Goal: Information Seeking & Learning: Learn about a topic

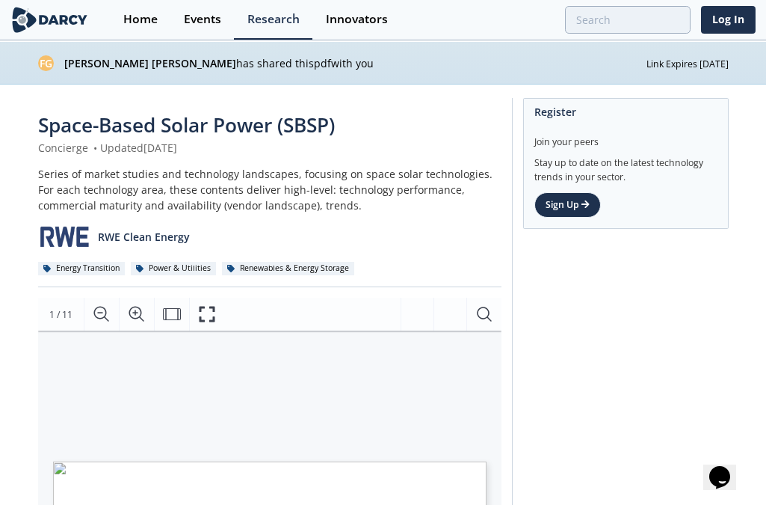
drag, startPoint x: 760, startPoint y: 1, endPoint x: 754, endPoint y: -68, distance: 69.0
click at [754, 0] on html "Home Events Research Innovators Log In FG [PERSON_NAME] [PERSON_NAME] has share…" at bounding box center [383, 252] width 766 height 505
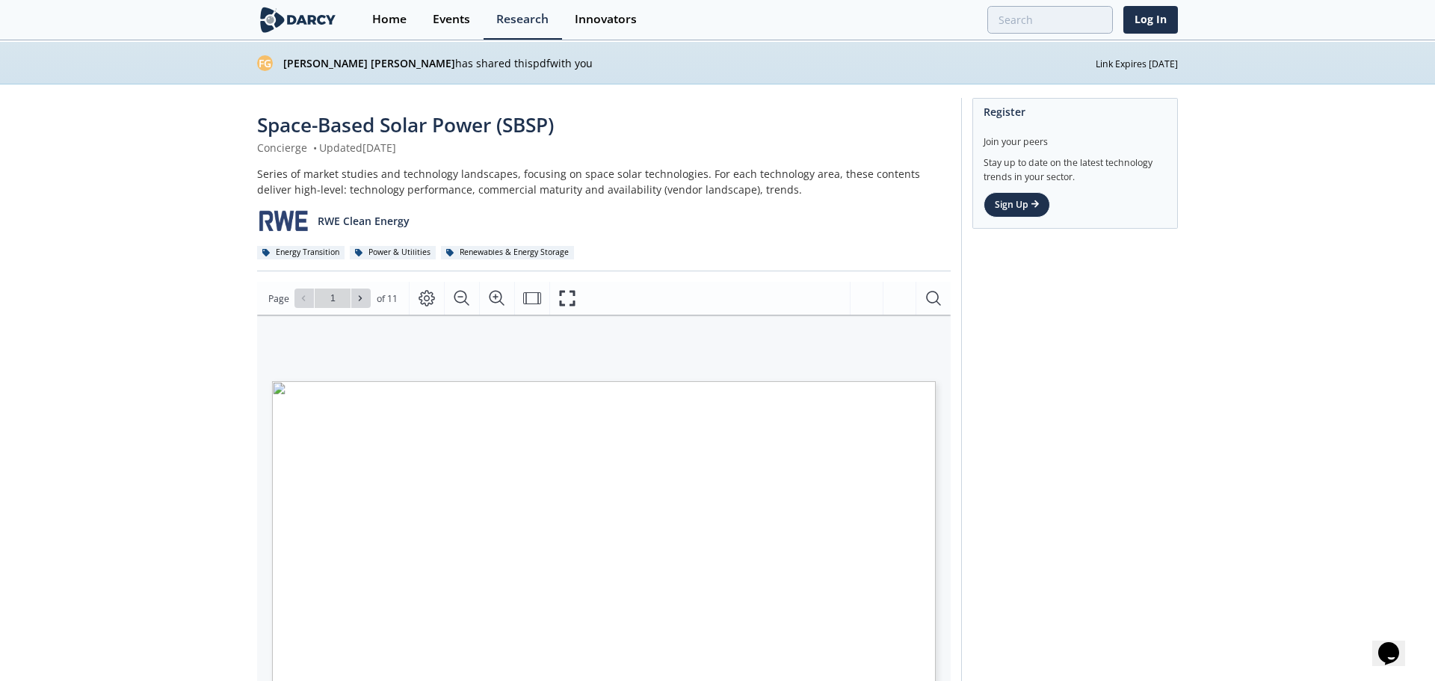
type input "2"
click at [1091, 605] on div "Register Join your peers Stay up to date on the latest technology trends in you…" at bounding box center [1064, 568] width 217 height 941
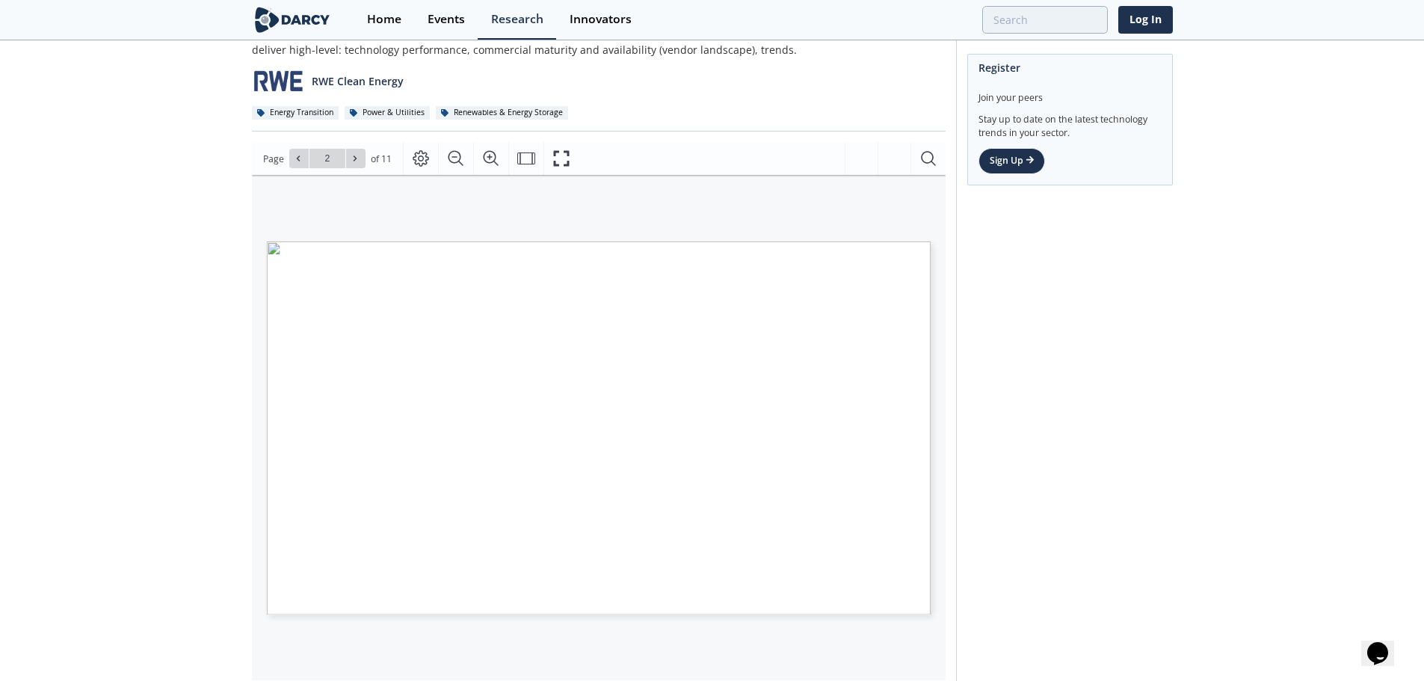
scroll to position [224, 0]
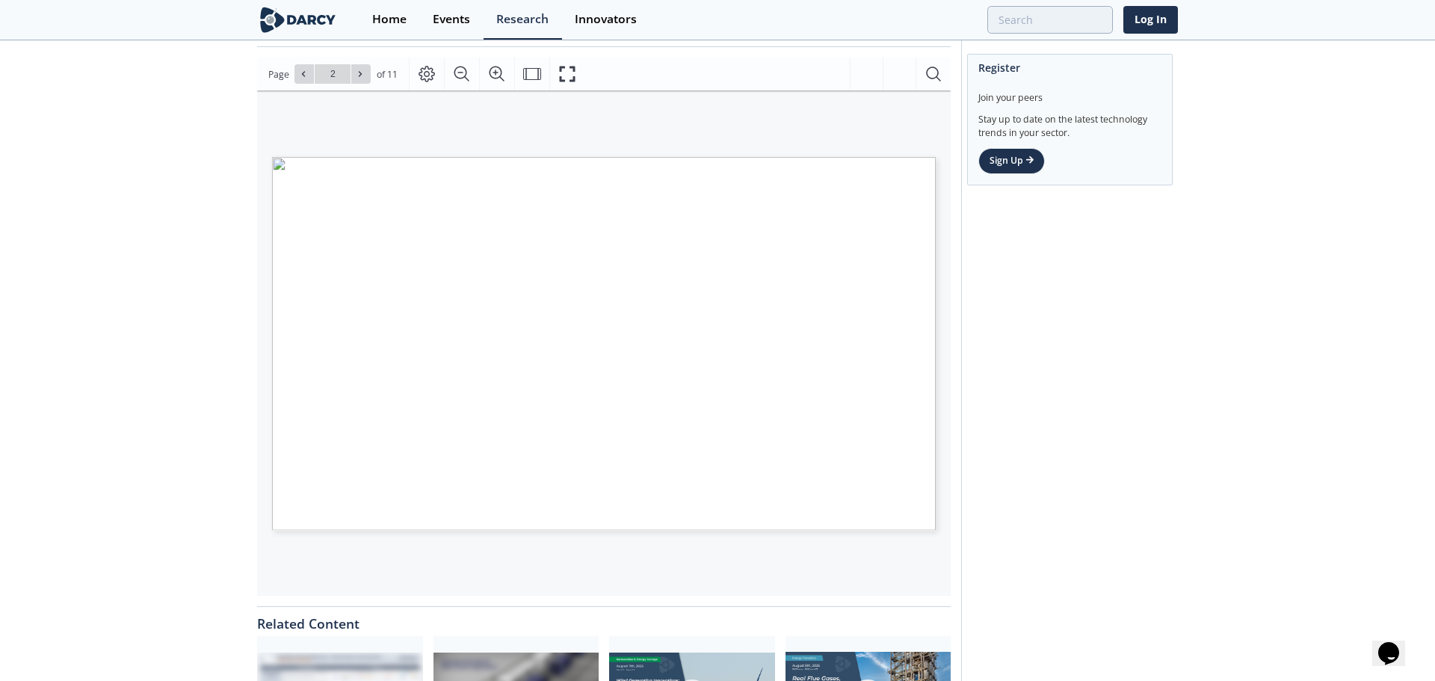
type input "3"
click at [362, 77] on icon at bounding box center [360, 74] width 9 height 9
type input "4"
click at [362, 77] on icon at bounding box center [360, 74] width 9 height 9
type input "5"
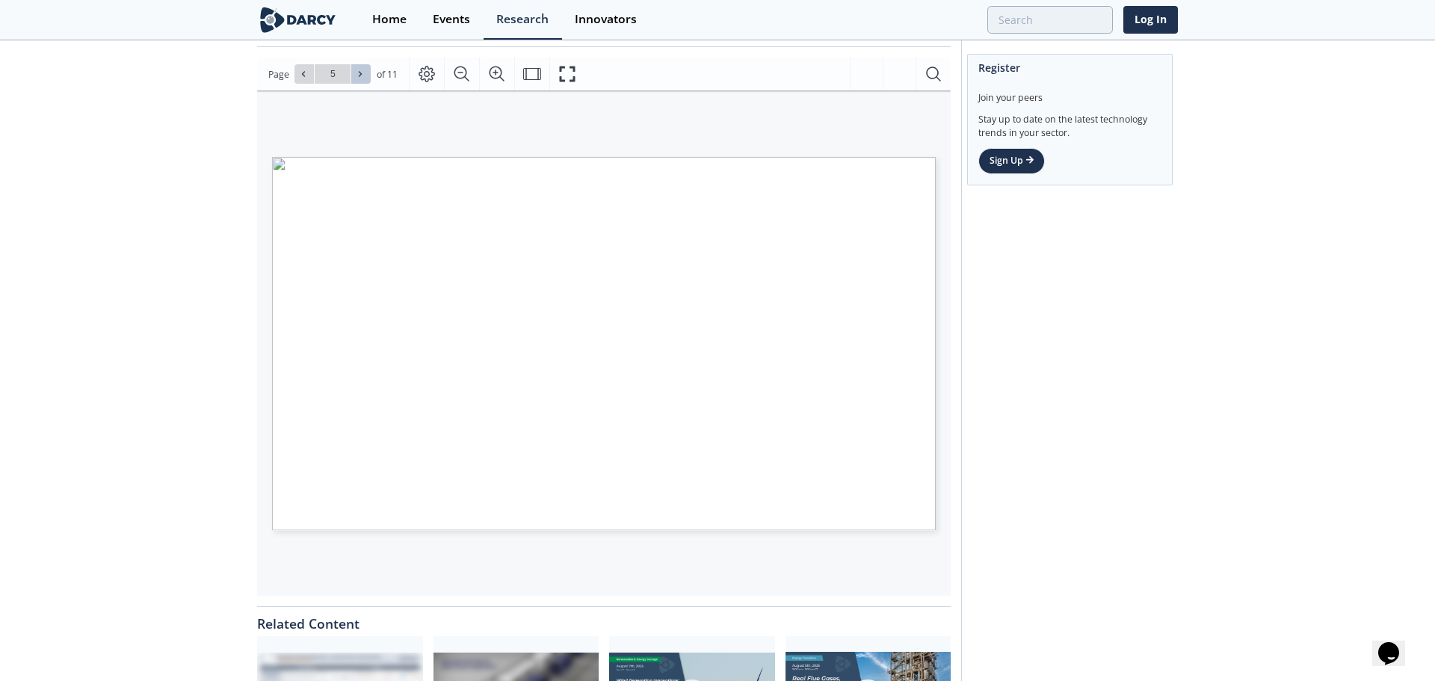
click at [366, 76] on button at bounding box center [360, 73] width 19 height 19
type input "6"
click at [361, 78] on icon at bounding box center [360, 74] width 9 height 9
click at [302, 76] on icon at bounding box center [303, 74] width 9 height 9
click at [360, 78] on icon at bounding box center [360, 74] width 9 height 9
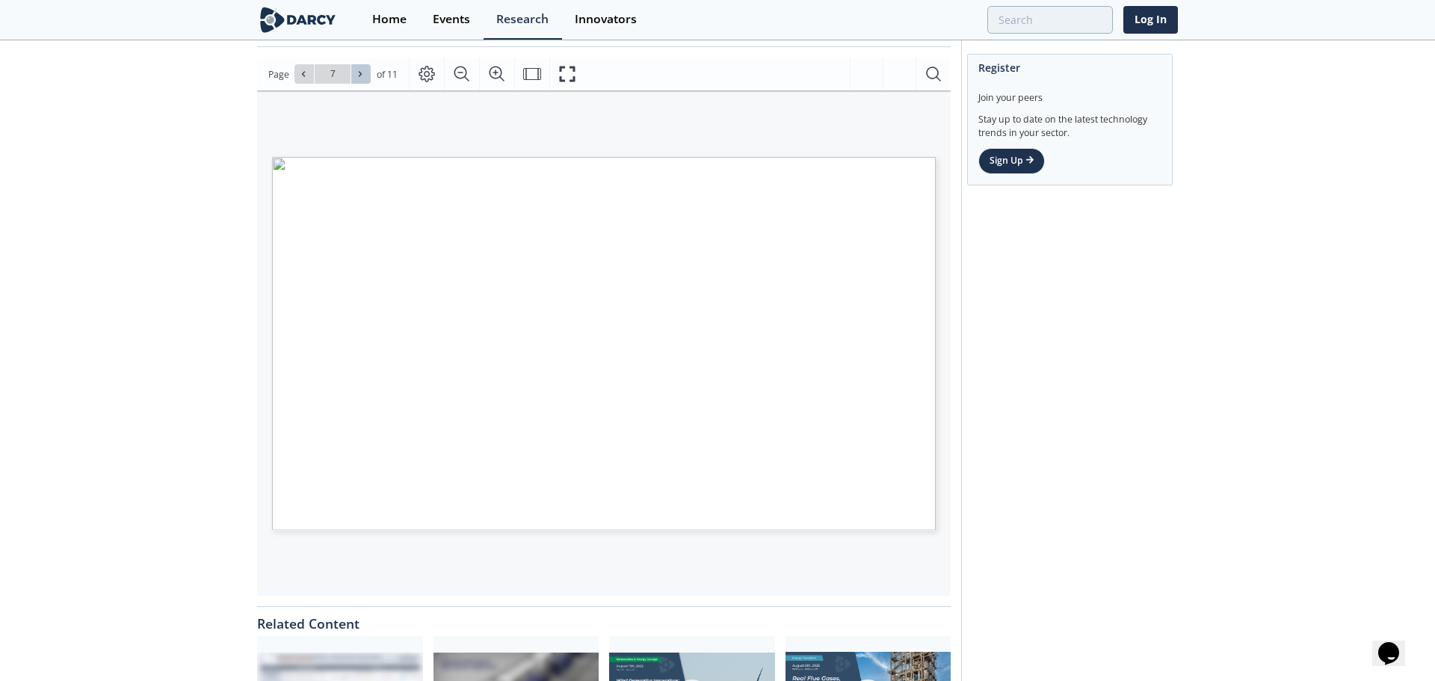
click at [360, 78] on icon at bounding box center [360, 74] width 9 height 9
click at [359, 78] on icon at bounding box center [360, 74] width 9 height 9
click at [359, 80] on button at bounding box center [360, 73] width 19 height 19
click at [366, 73] on button at bounding box center [360, 73] width 19 height 19
type input "11"
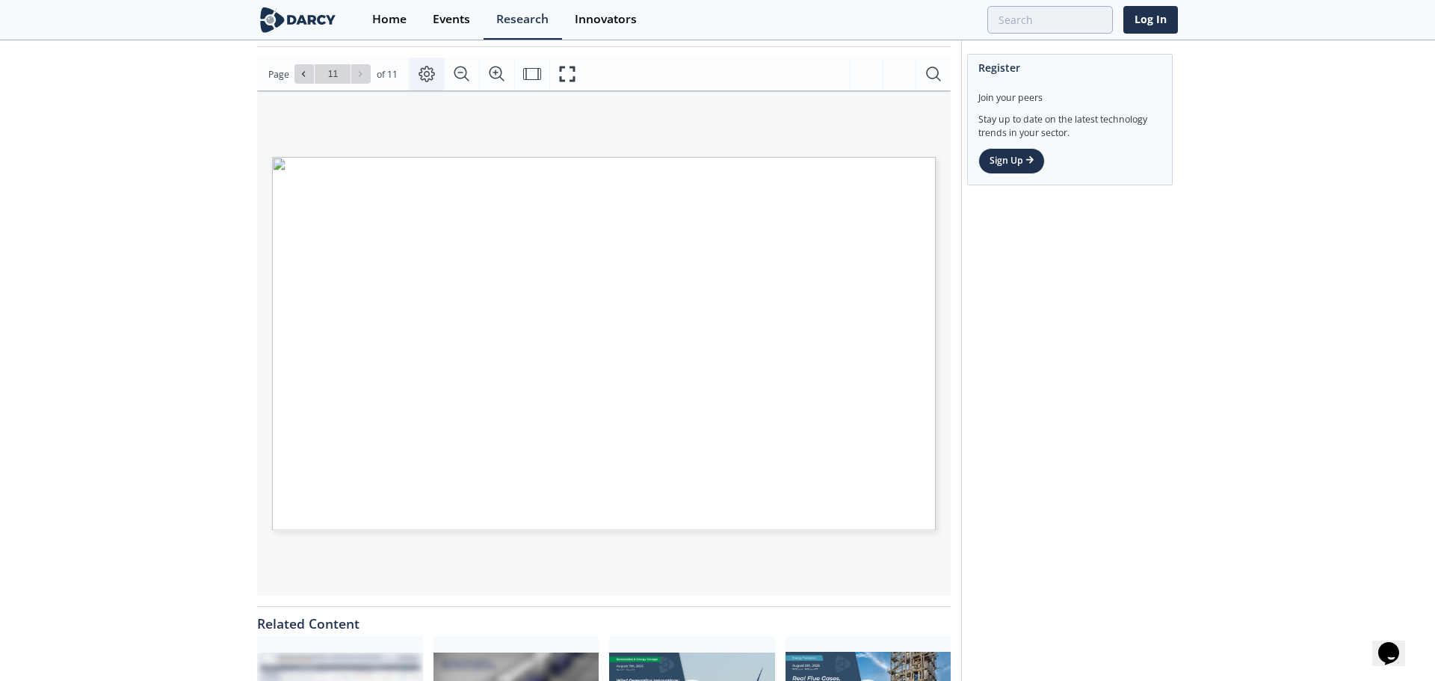
click at [432, 70] on icon "Page Layout" at bounding box center [427, 74] width 18 height 18
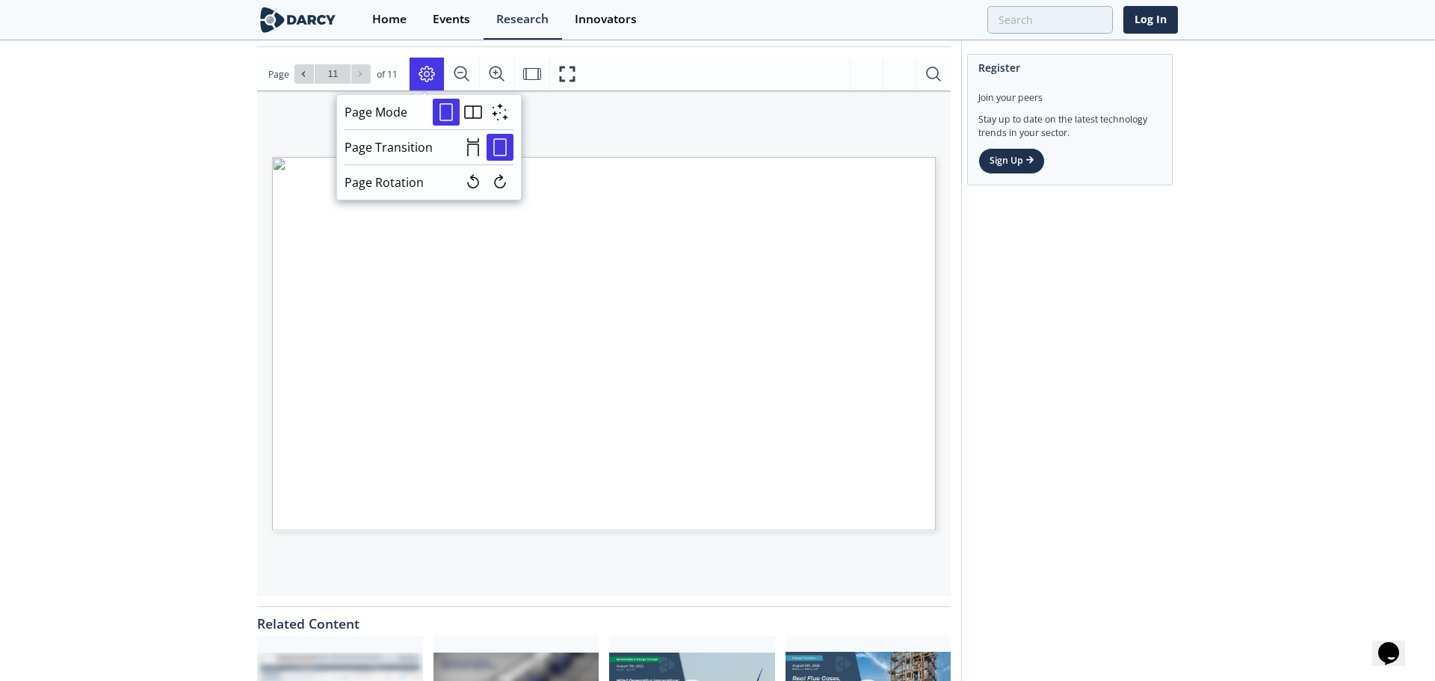
click at [605, 120] on div "Clickable logos link to Innovator Storefront SPACE-BASED SOLAR POWER (SBSP) VEN…" at bounding box center [596, 284] width 679 height 389
